Goal: Check status: Check status

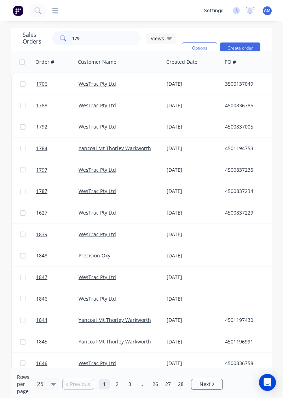
type input "1797"
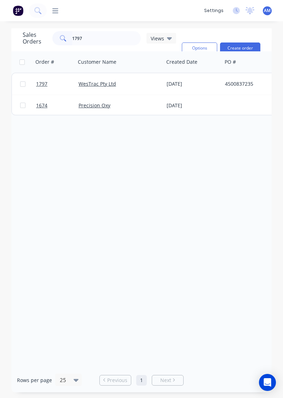
click at [100, 84] on link "WesTrac Pty Ltd" at bounding box center [98, 83] width 38 height 7
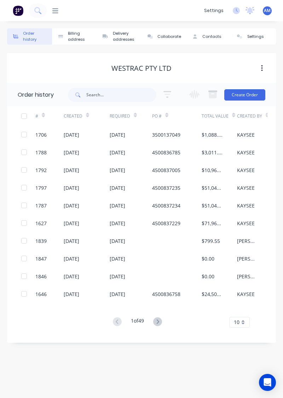
click at [92, 190] on div "[DATE]" at bounding box center [87, 188] width 46 height 18
